Goal: Information Seeking & Learning: Compare options

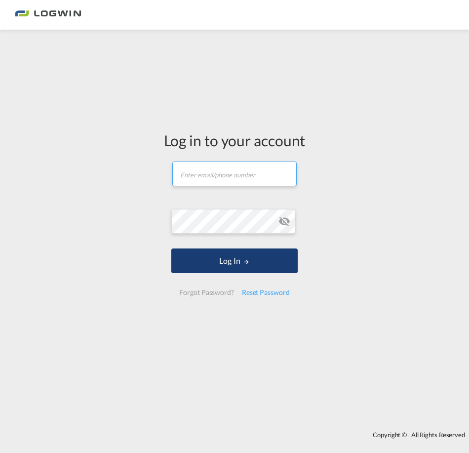
type input "[PERSON_NAME][EMAIL_ADDRESS][PERSON_NAME][DOMAIN_NAME]"
click at [239, 265] on button "Log In" at bounding box center [234, 261] width 126 height 25
